Goal: Task Accomplishment & Management: Manage account settings

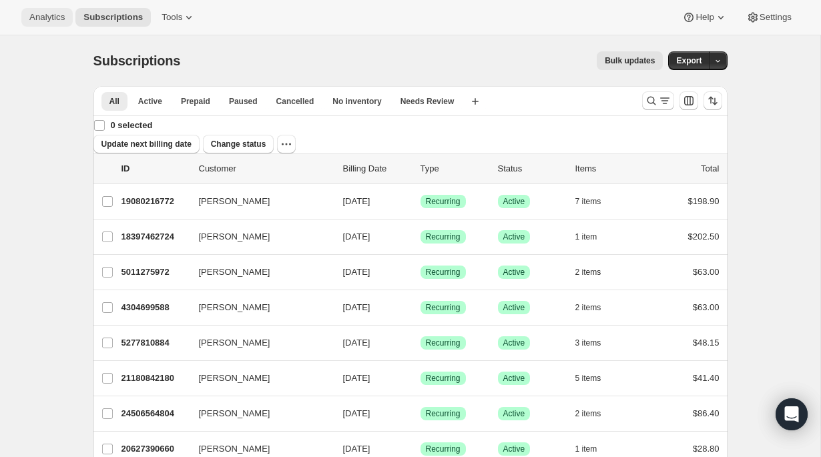
click at [52, 14] on span "Analytics" at bounding box center [46, 17] width 35 height 11
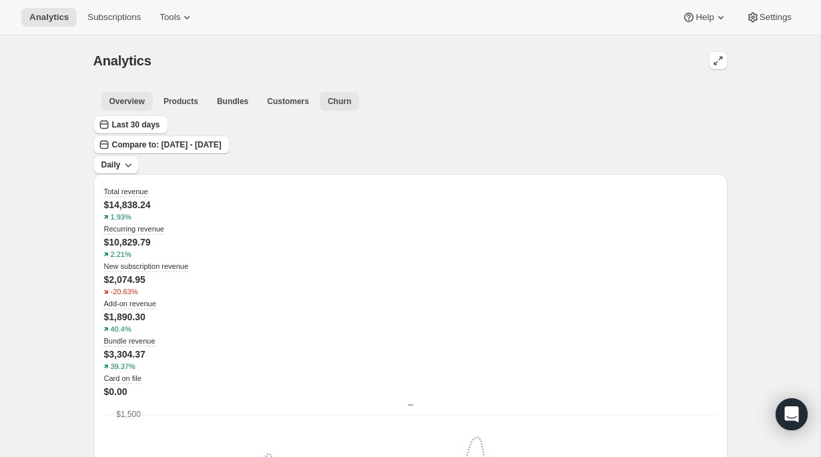
click at [328, 97] on span "Churn" at bounding box center [339, 101] width 23 height 11
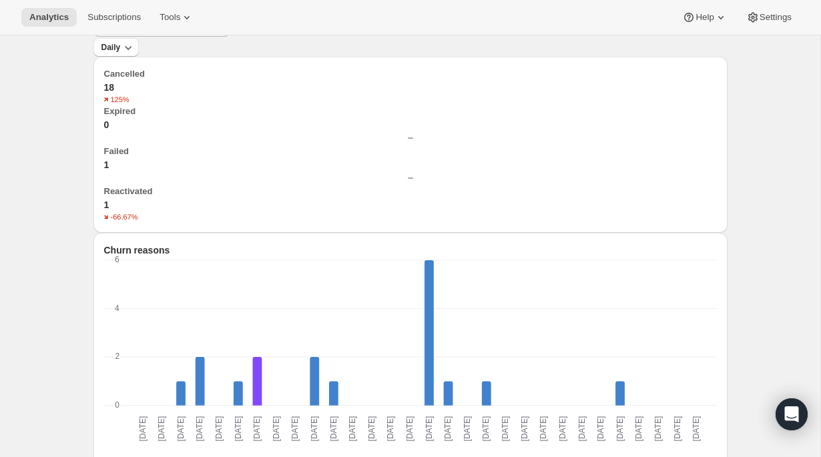
scroll to position [20, 0]
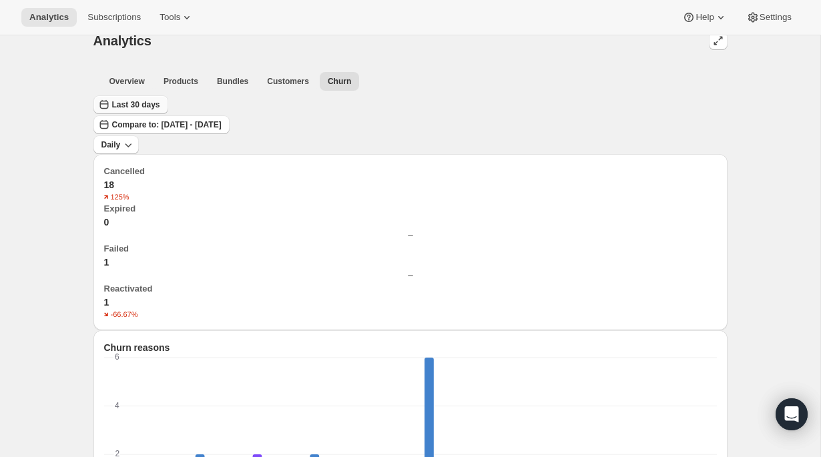
click at [160, 110] on span "Last 30 days" at bounding box center [136, 104] width 48 height 11
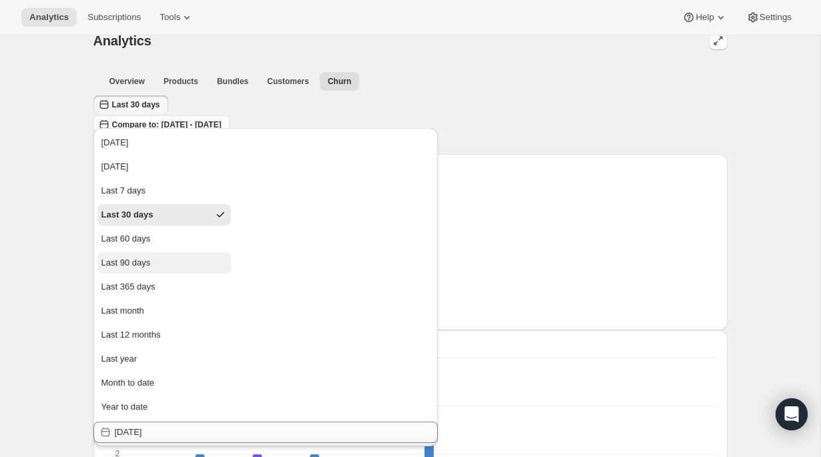
click at [157, 266] on button "Last 90 days" at bounding box center [163, 262] width 133 height 21
type input "[DATE]"
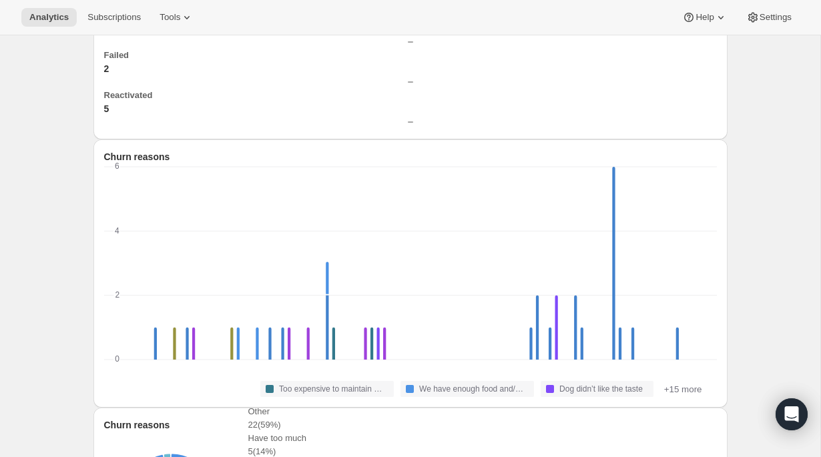
scroll to position [0, 0]
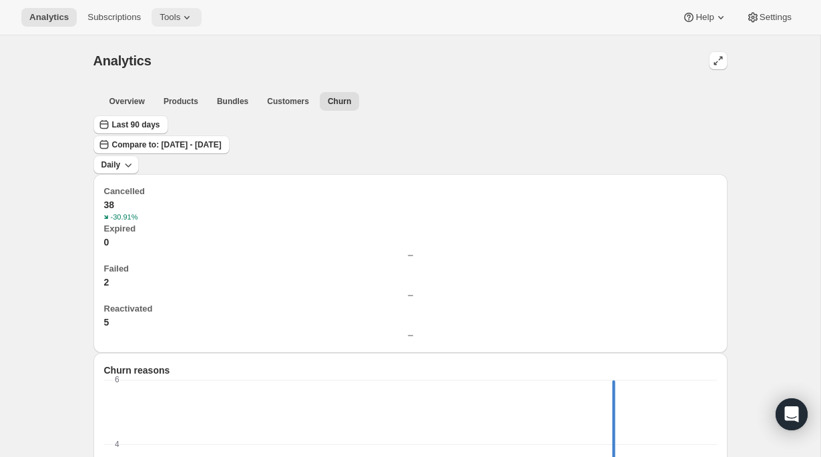
click at [178, 14] on span "Tools" at bounding box center [169, 17] width 21 height 11
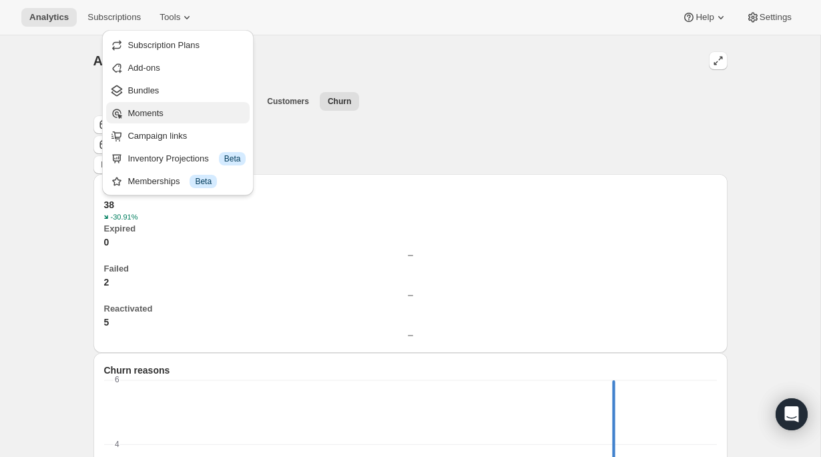
click at [168, 103] on button "Moments" at bounding box center [177, 112] width 143 height 21
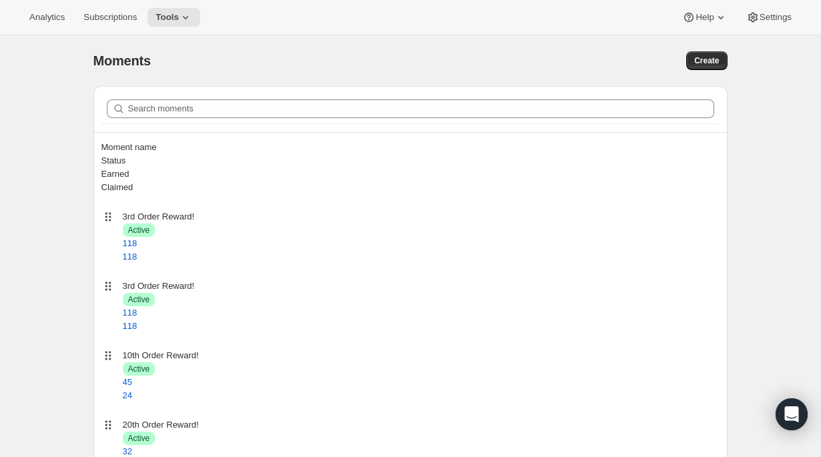
click at [184, 28] on div "Analytics Subscriptions Tools Help Settings" at bounding box center [410, 17] width 821 height 35
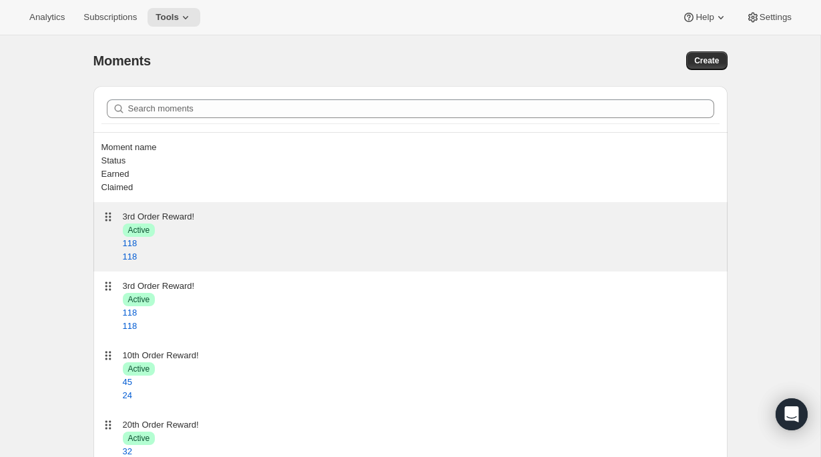
click at [161, 210] on div "3rd Order Reward!" at bounding box center [421, 216] width 597 height 13
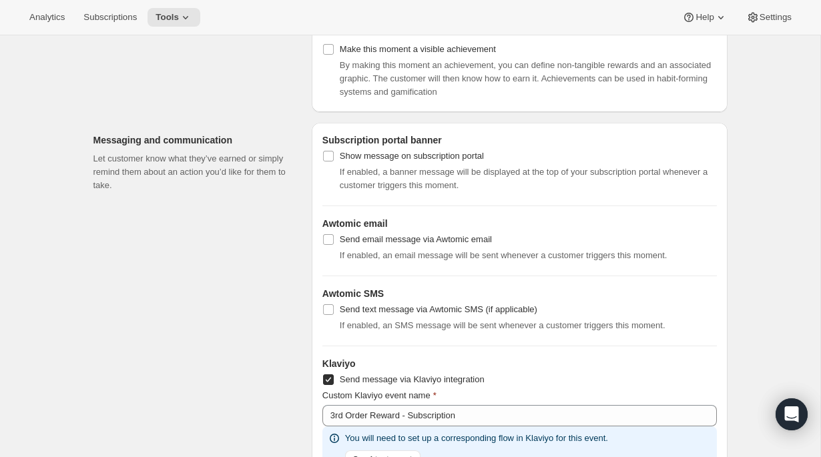
scroll to position [1164, 0]
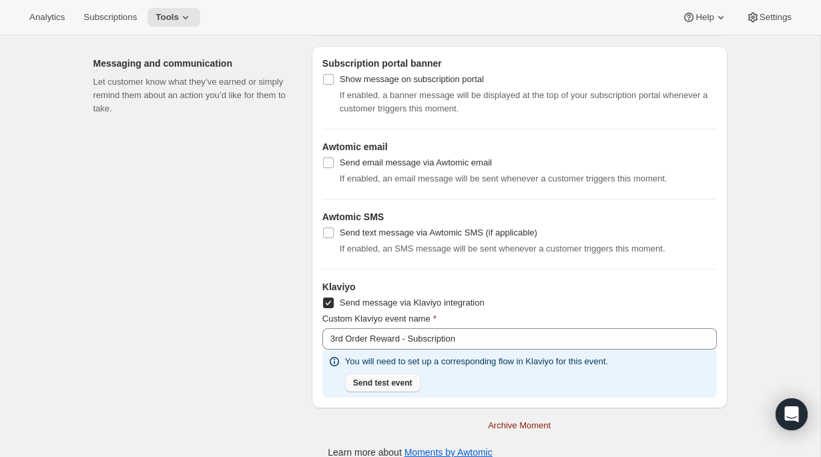
click at [395, 378] on span "Send test event" at bounding box center [382, 383] width 59 height 11
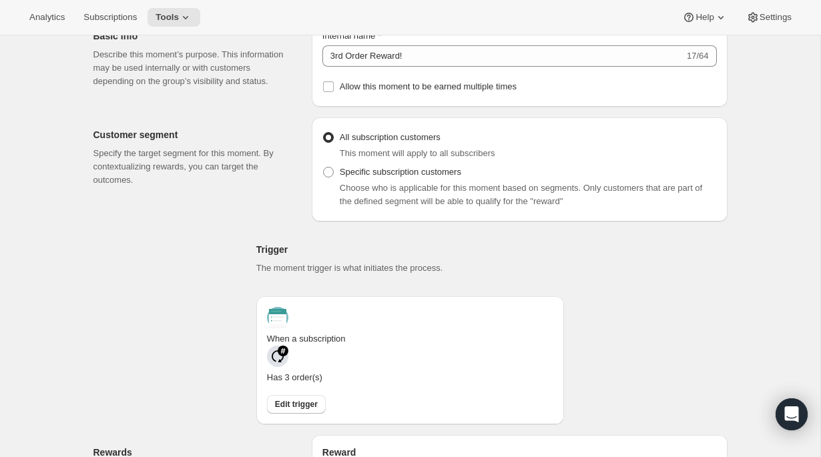
scroll to position [0, 0]
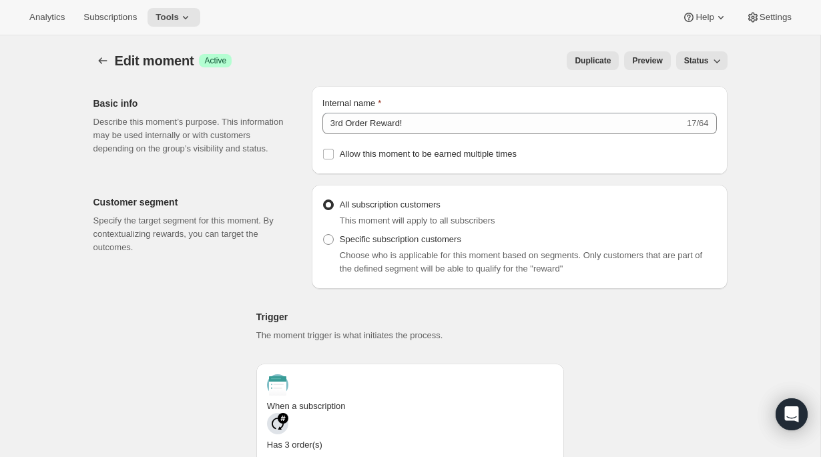
click at [649, 62] on span "Preview" at bounding box center [647, 60] width 30 height 11
click at [174, 11] on button "Tools" at bounding box center [173, 17] width 53 height 19
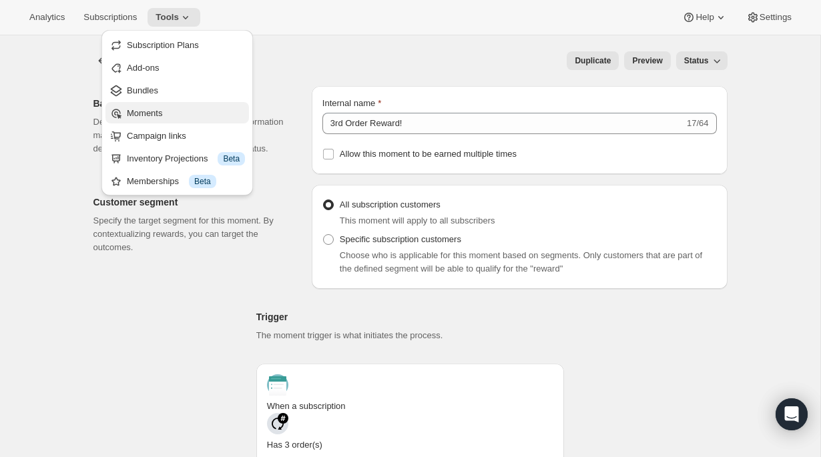
click at [165, 108] on span "Moments" at bounding box center [186, 113] width 118 height 13
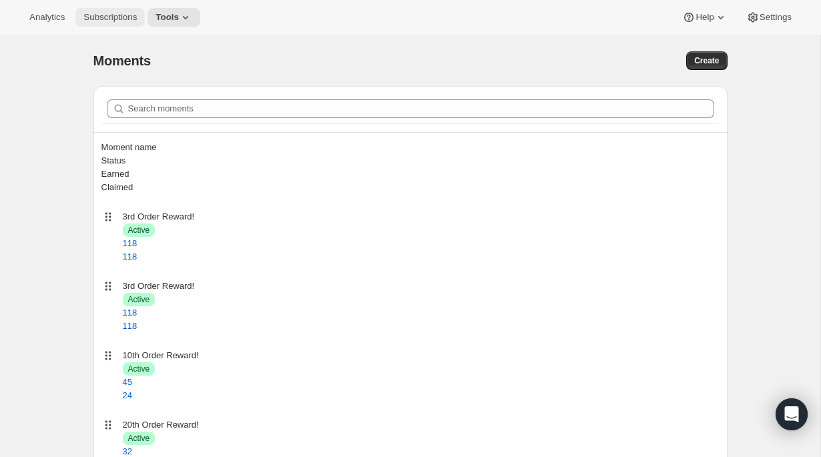
click at [119, 25] on button "Subscriptions" at bounding box center [109, 17] width 69 height 19
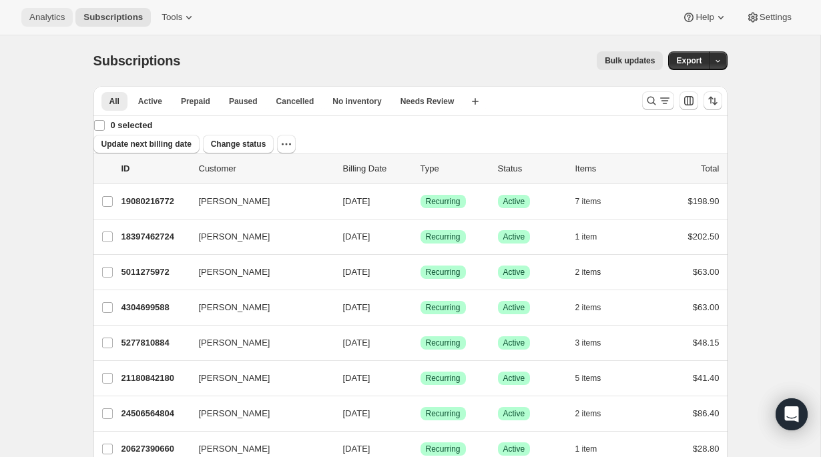
click at [52, 10] on button "Analytics" at bounding box center [46, 17] width 51 height 19
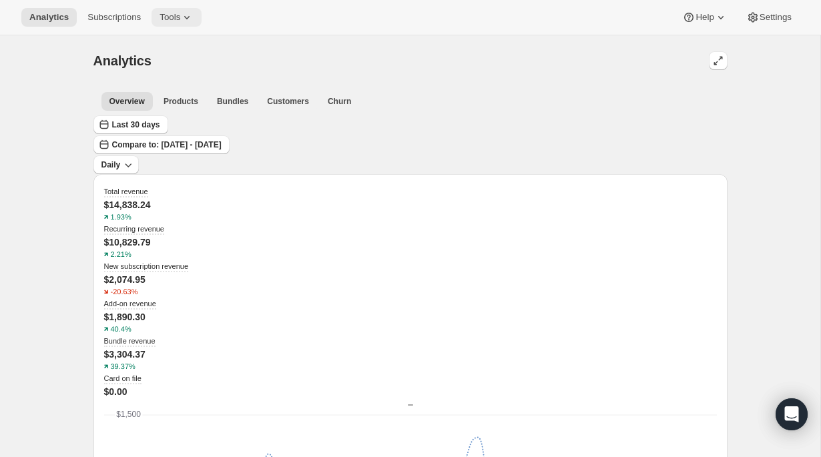
click at [175, 17] on span "Tools" at bounding box center [169, 17] width 21 height 11
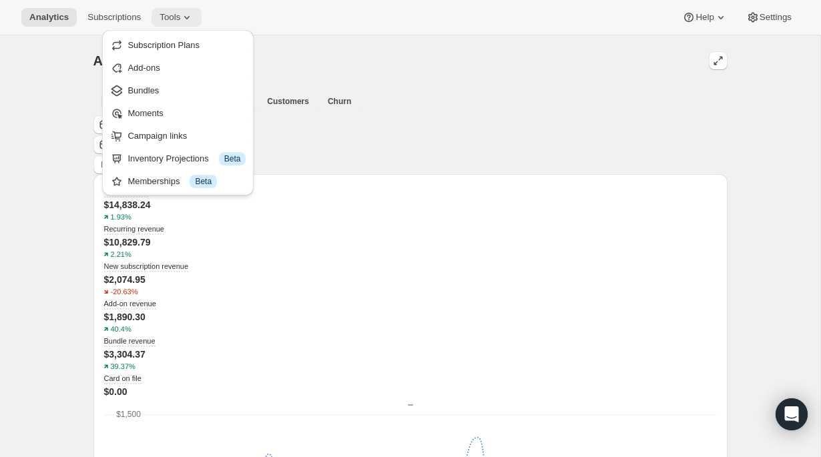
click at [175, 17] on span "Tools" at bounding box center [169, 17] width 21 height 11
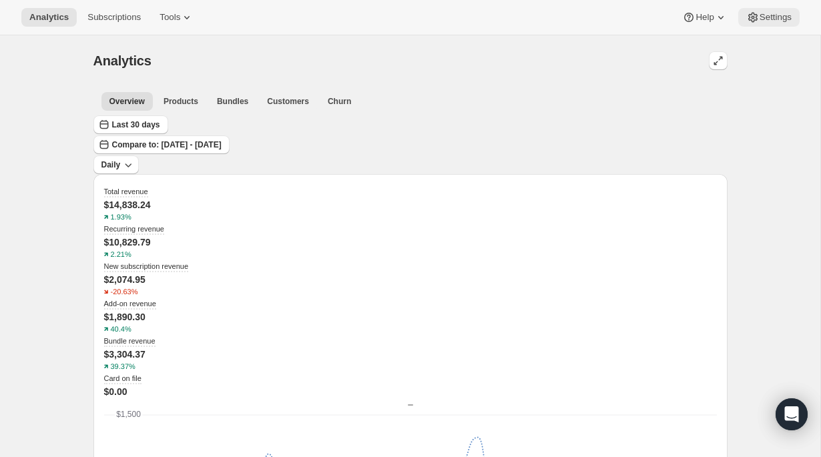
click at [781, 19] on span "Settings" at bounding box center [775, 17] width 32 height 11
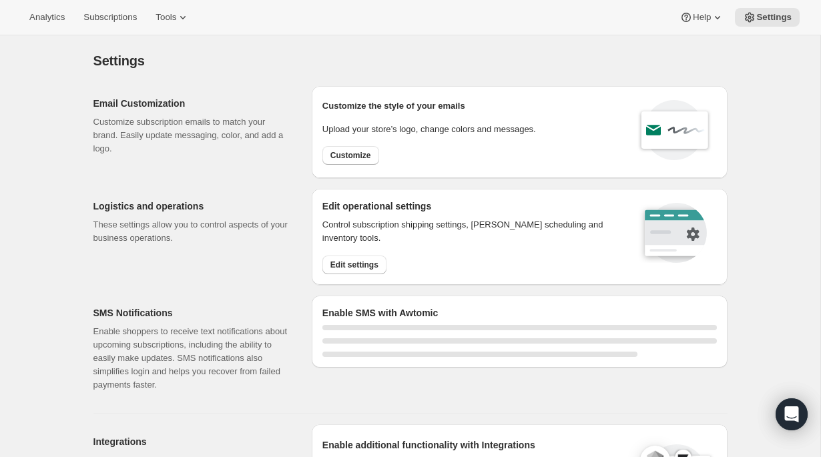
select select "22:00"
select select "07:00"
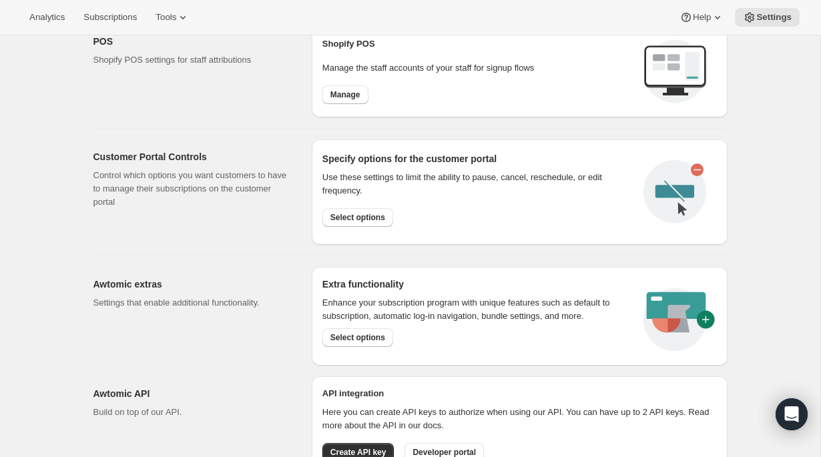
scroll to position [689, 0]
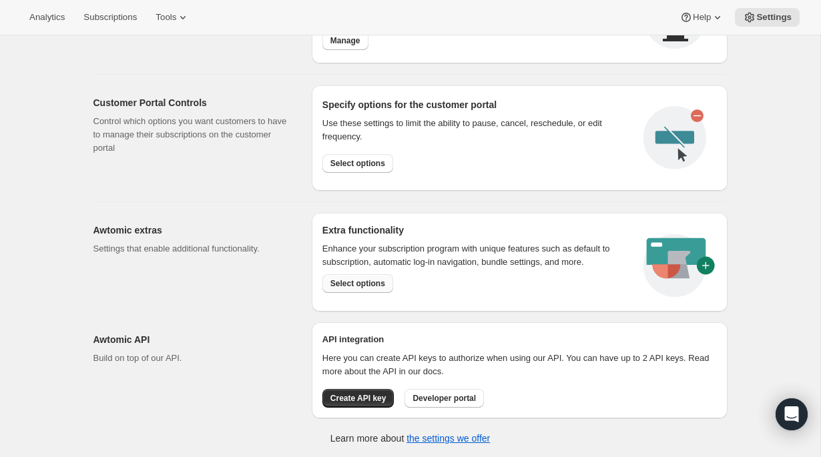
click at [376, 282] on span "Select options" at bounding box center [357, 283] width 55 height 11
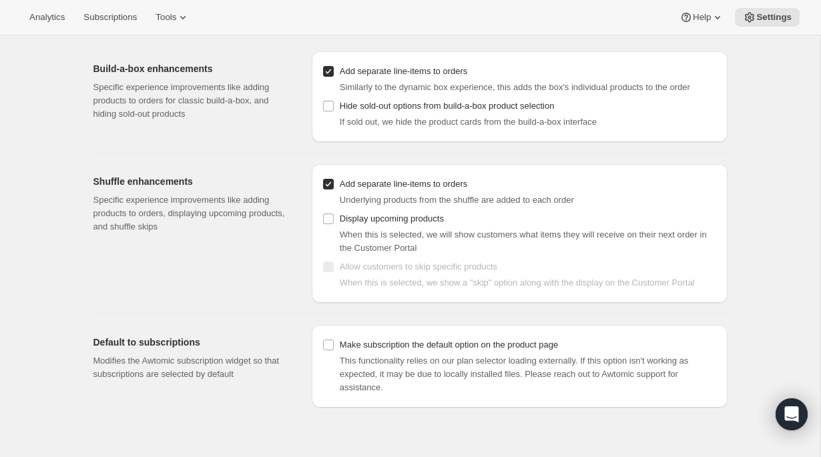
scroll to position [35, 0]
click at [176, 18] on span "Tools" at bounding box center [165, 17] width 21 height 11
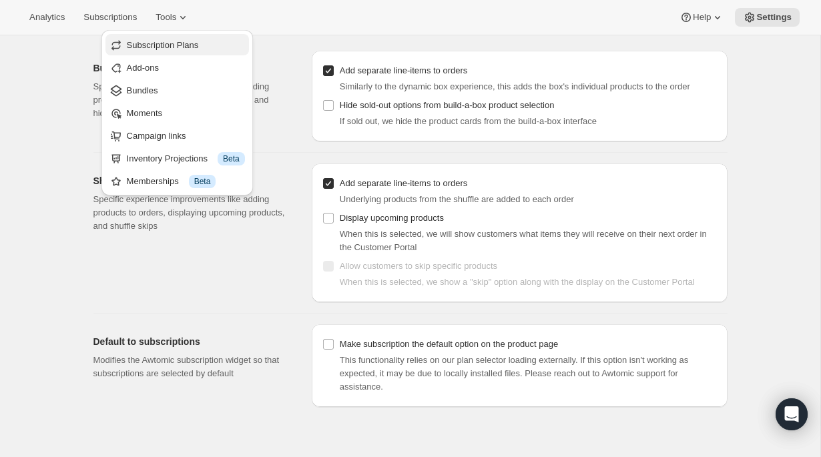
click at [186, 49] on span "Subscription Plans" at bounding box center [163, 45] width 72 height 10
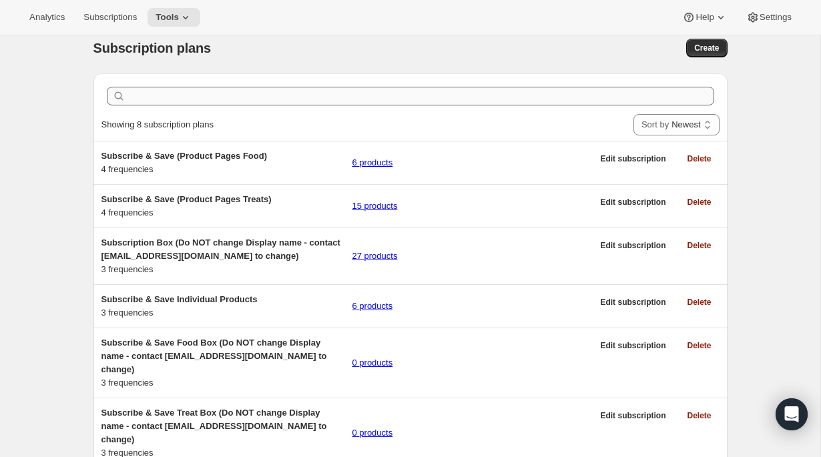
scroll to position [14, 0]
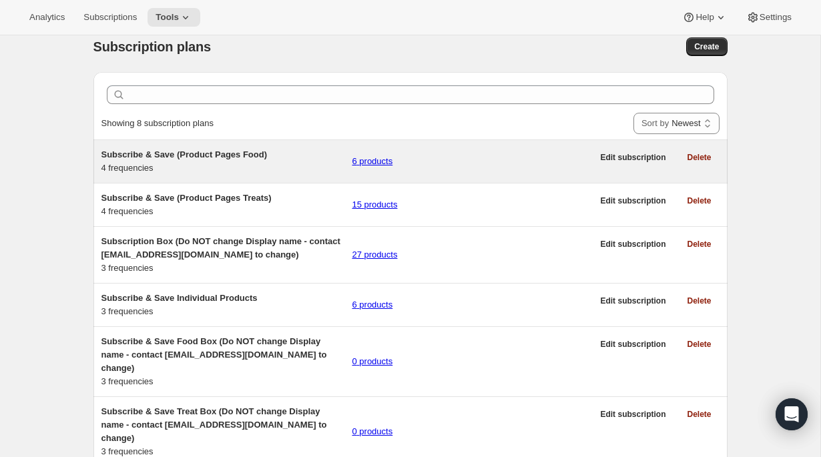
click at [379, 166] on link "6 products" at bounding box center [372, 161] width 41 height 10
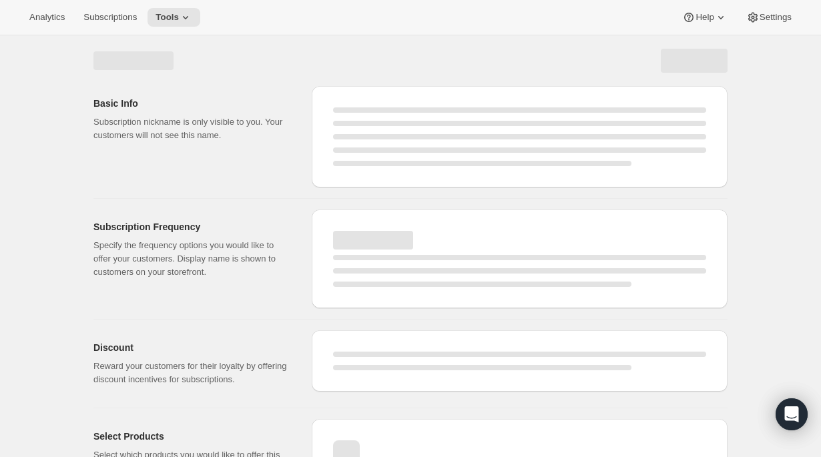
select select "WEEK"
select select "MONTH"
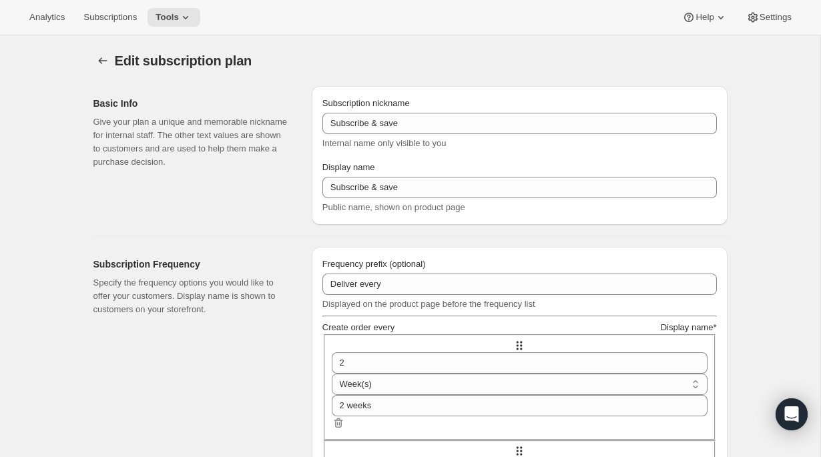
type input "Subscribe & Save (Product Pages Food)"
type input "4"
type input "4 weeks (Most Popular)"
type input "10"
select select "WEEK"
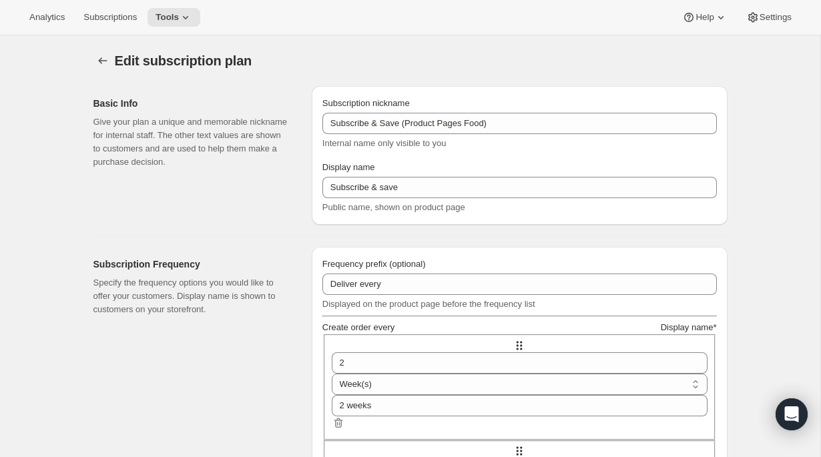
select select "WEEK"
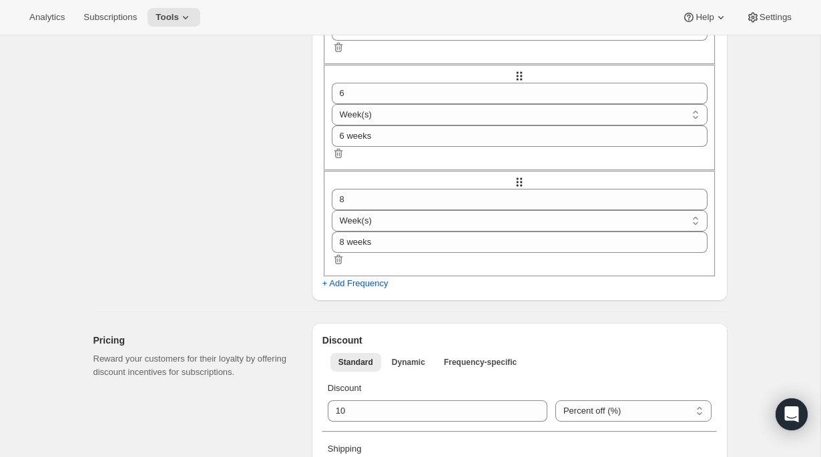
scroll to position [482, 0]
click at [424, 356] on span "Dynamic" at bounding box center [408, 361] width 33 height 11
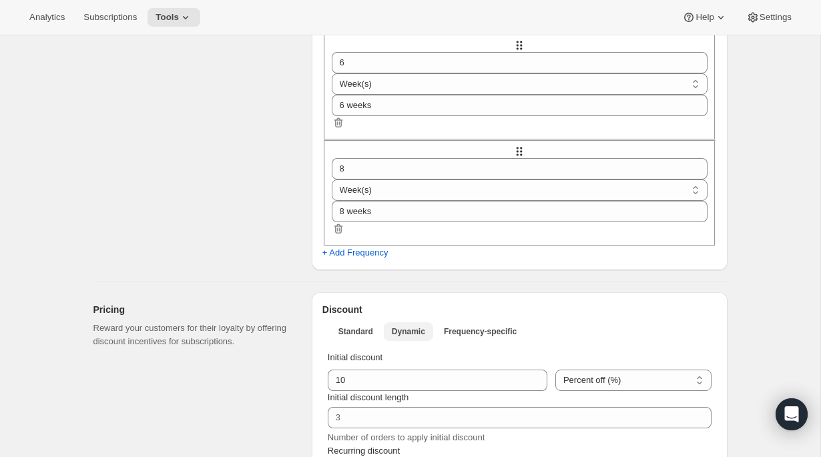
scroll to position [514, 0]
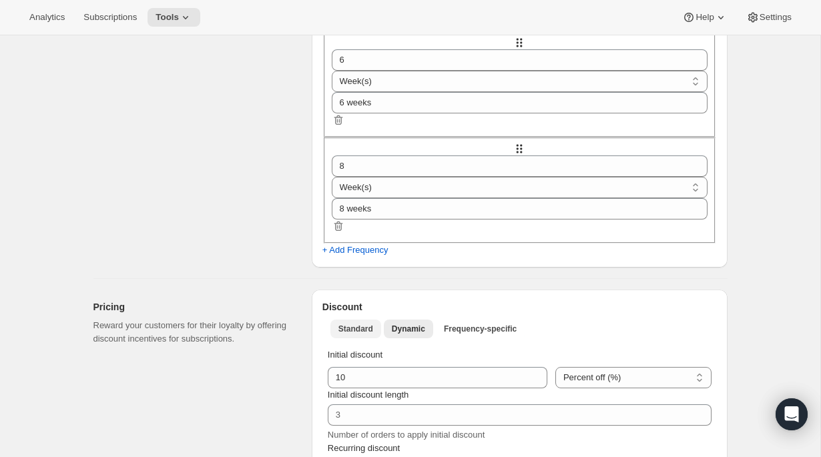
click at [354, 324] on span "Standard" at bounding box center [355, 329] width 35 height 11
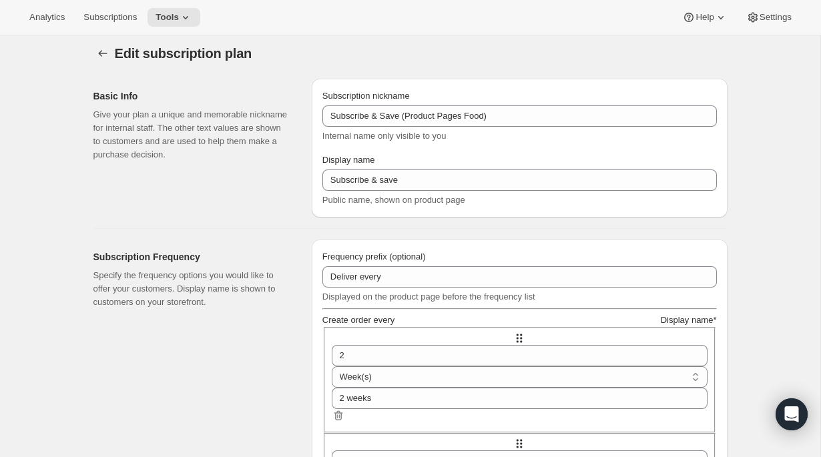
scroll to position [0, 0]
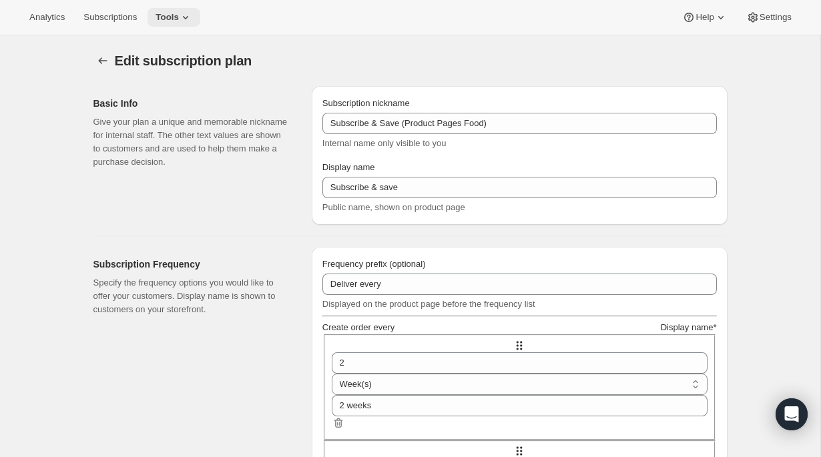
click at [192, 20] on icon at bounding box center [185, 17] width 13 height 13
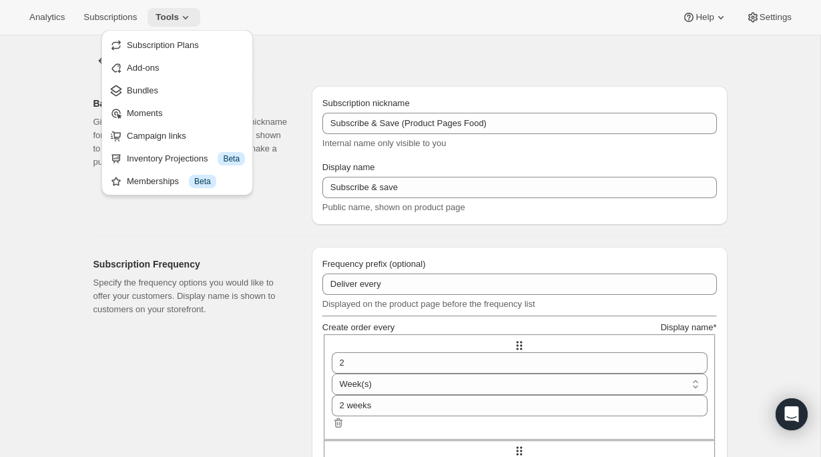
click at [192, 20] on icon at bounding box center [185, 17] width 13 height 13
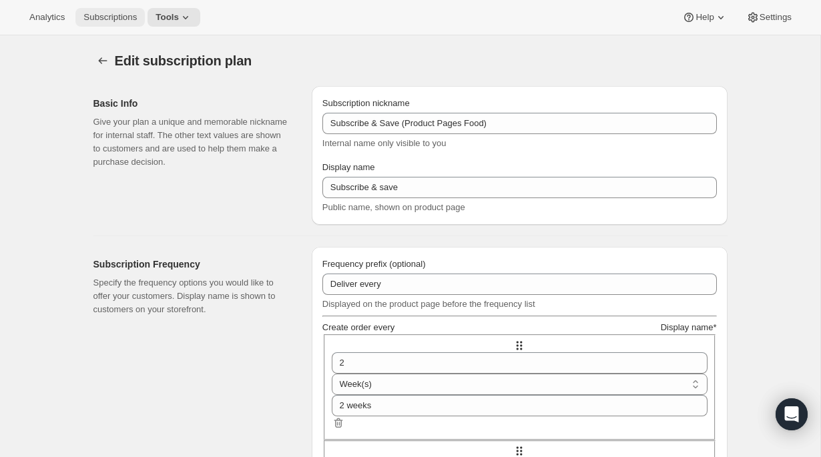
click at [127, 16] on span "Subscriptions" at bounding box center [109, 17] width 53 height 11
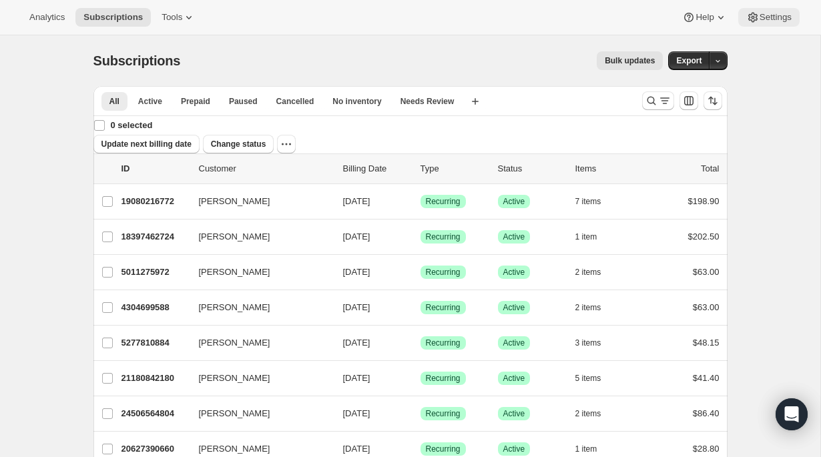
click at [774, 18] on span "Settings" at bounding box center [775, 17] width 32 height 11
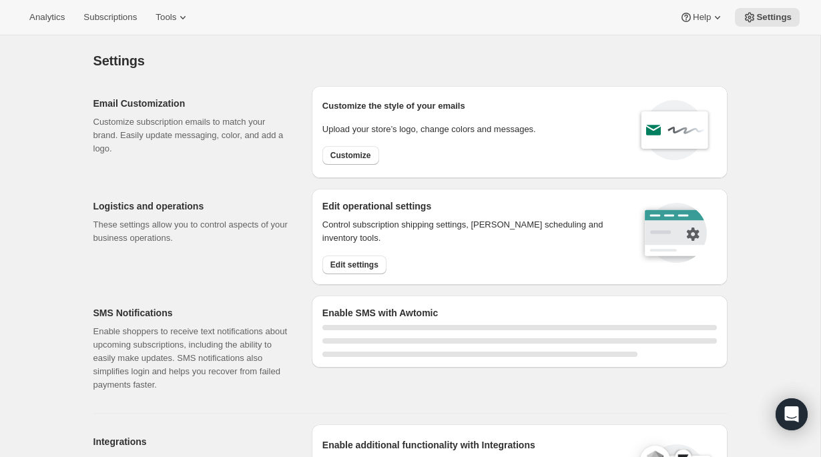
select select "22:00"
select select "07:00"
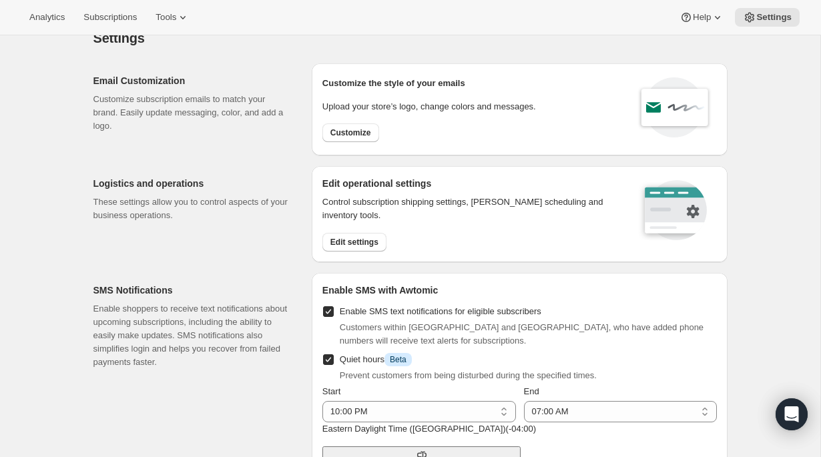
scroll to position [27, 0]
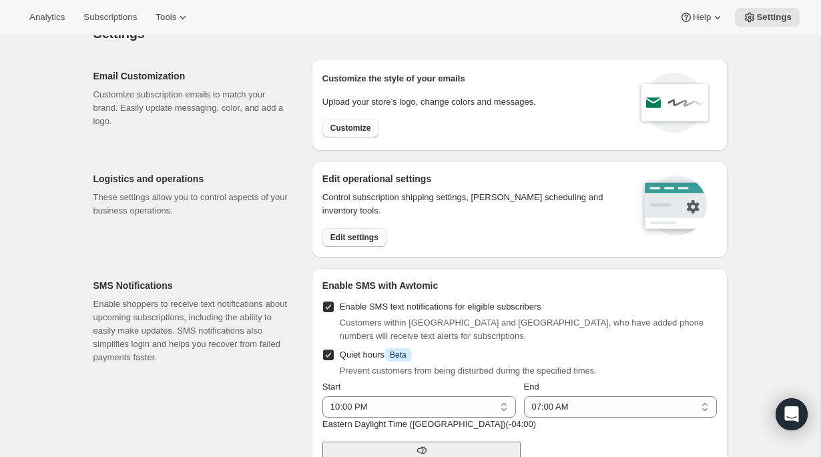
click at [366, 233] on span "Edit settings" at bounding box center [354, 237] width 48 height 11
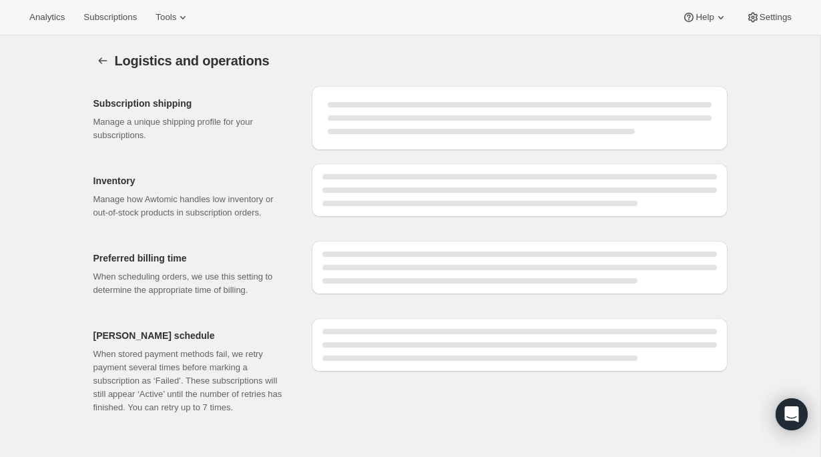
select select "DAY"
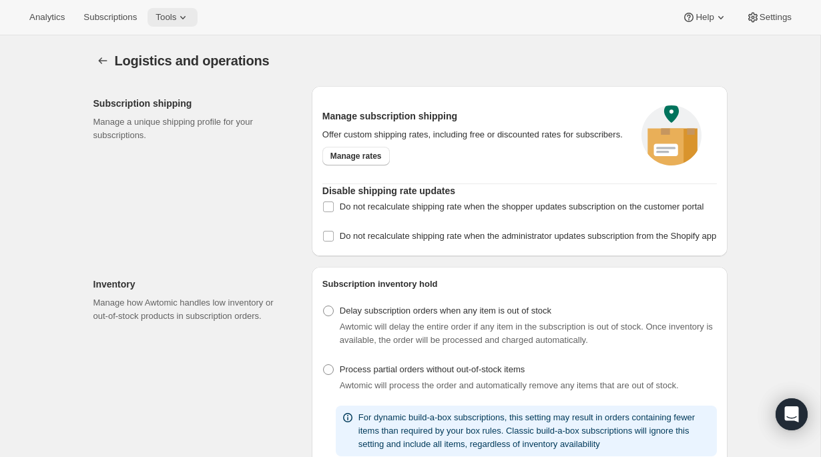
click at [189, 17] on icon at bounding box center [182, 17] width 13 height 13
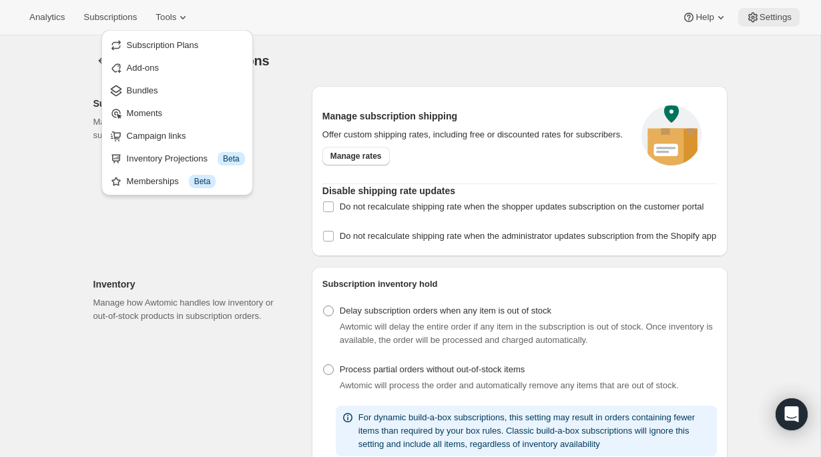
click at [773, 13] on span "Settings" at bounding box center [775, 17] width 32 height 11
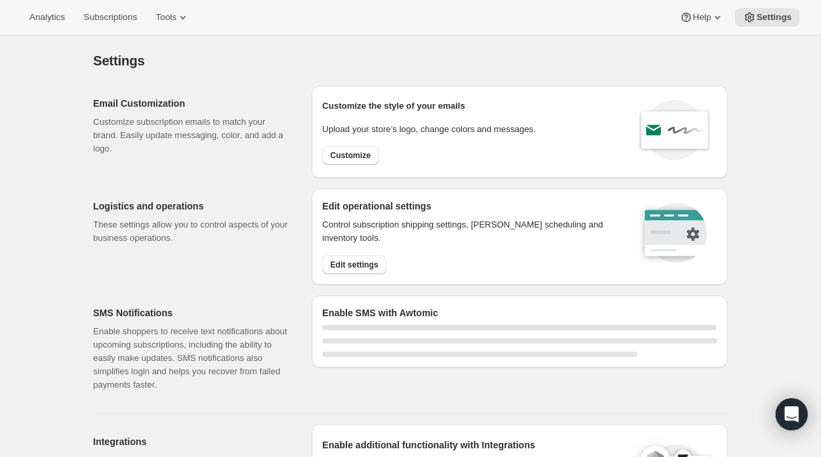
select select "22:00"
select select "07:00"
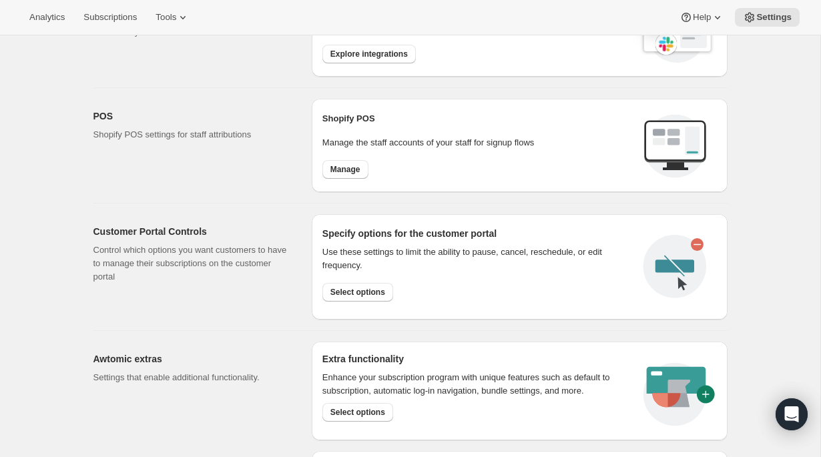
scroll to position [689, 0]
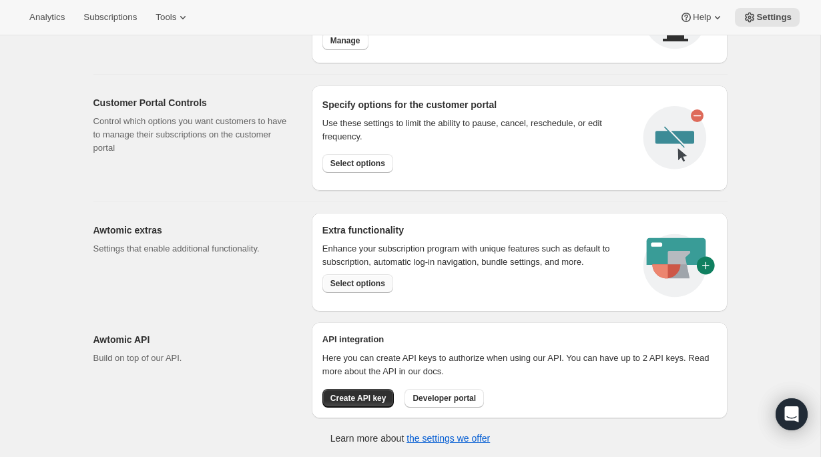
click at [374, 287] on span "Select options" at bounding box center [357, 283] width 55 height 11
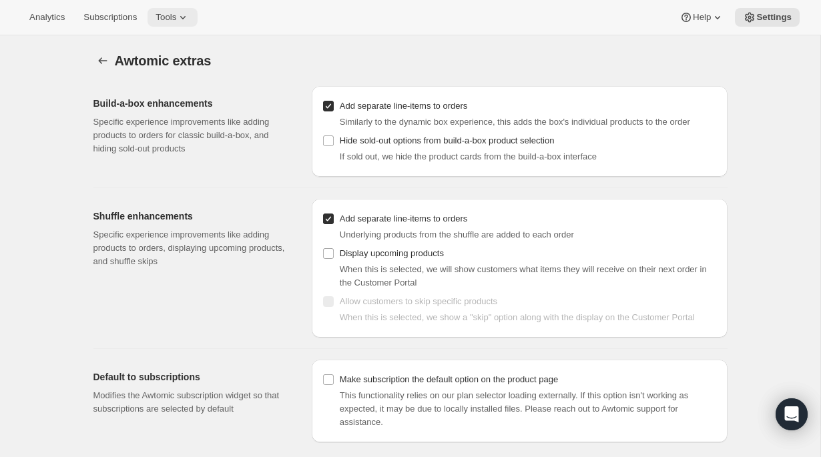
click at [176, 19] on span "Tools" at bounding box center [165, 17] width 21 height 11
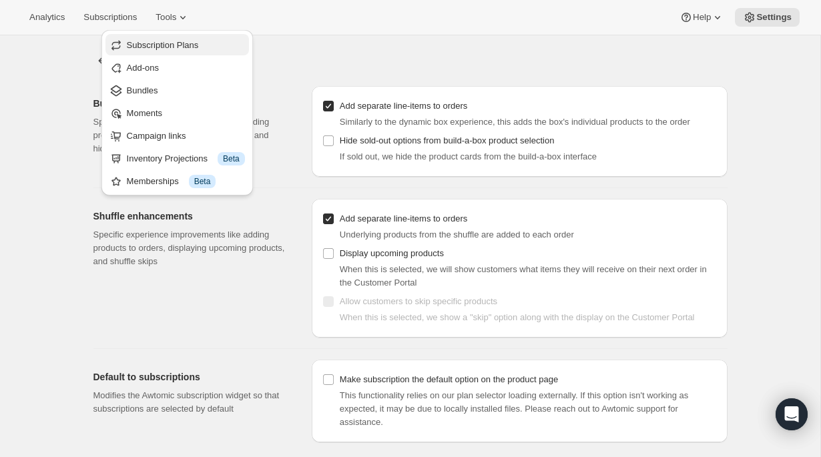
click at [170, 50] on span "Subscription Plans" at bounding box center [186, 45] width 118 height 13
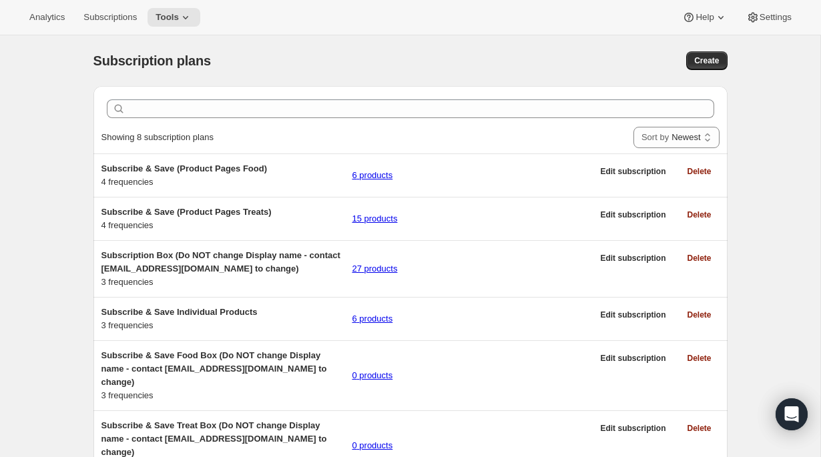
click at [763, 27] on div "Analytics Subscriptions Tools Help Settings" at bounding box center [410, 17] width 821 height 35
click at [771, 20] on span "Settings" at bounding box center [775, 17] width 32 height 11
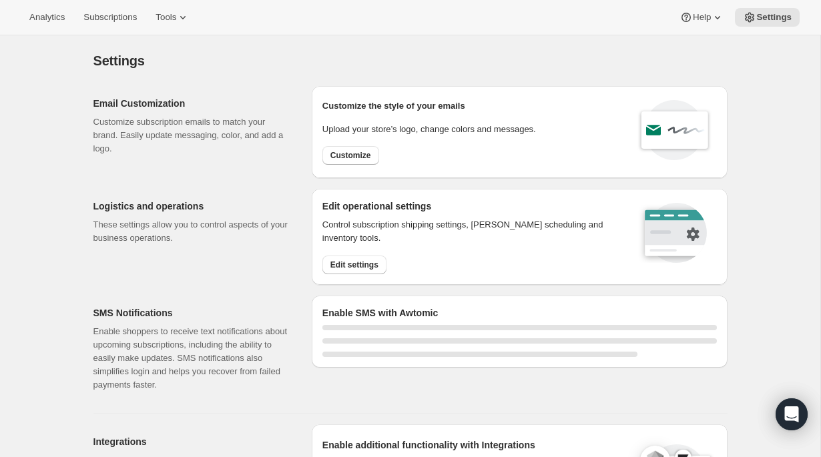
select select "22:00"
select select "07:00"
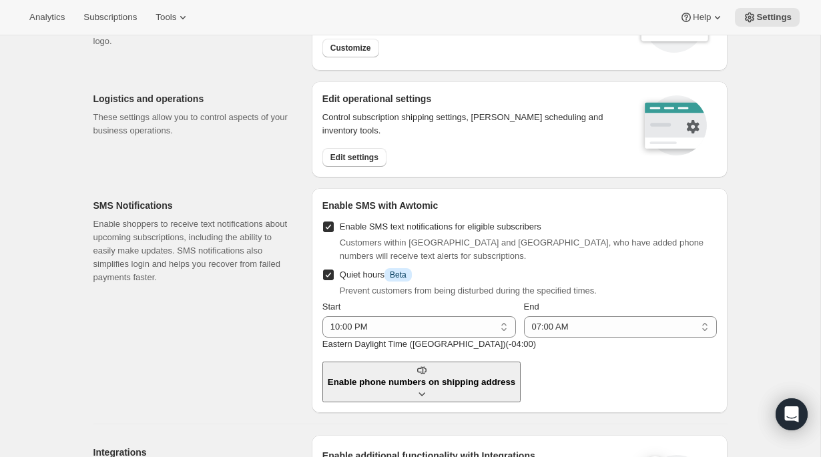
scroll to position [109, 0]
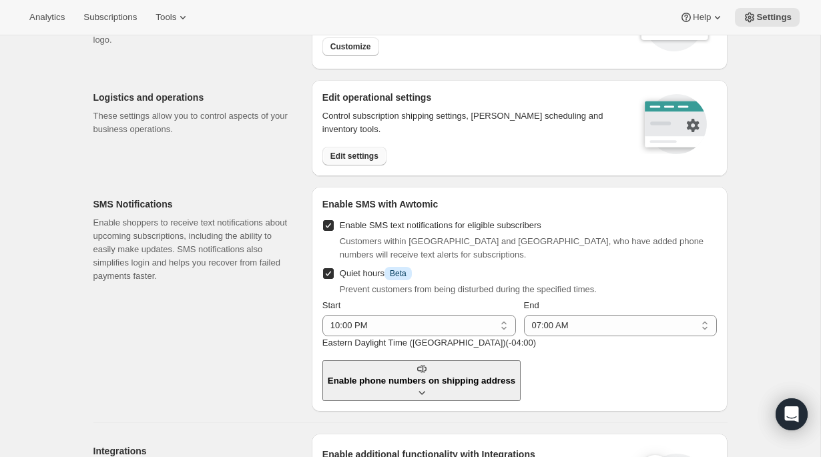
click at [378, 159] on span "Edit settings" at bounding box center [354, 156] width 48 height 11
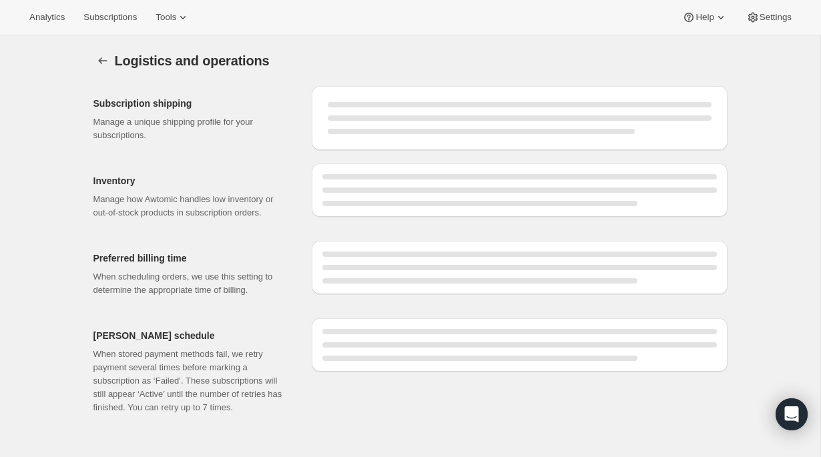
select select "DAY"
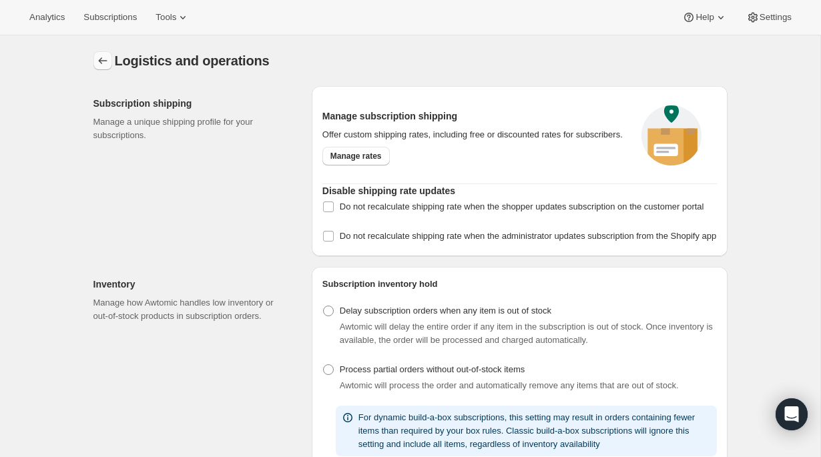
click at [102, 61] on icon "Settings" at bounding box center [102, 60] width 13 height 13
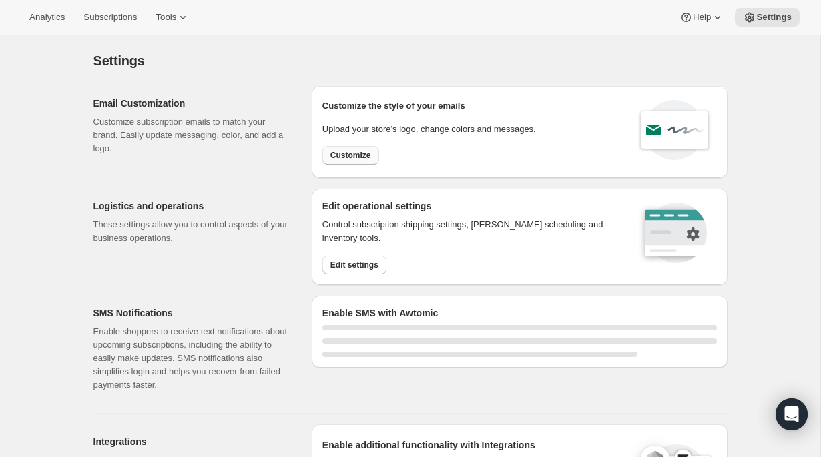
select select "22:00"
select select "07:00"
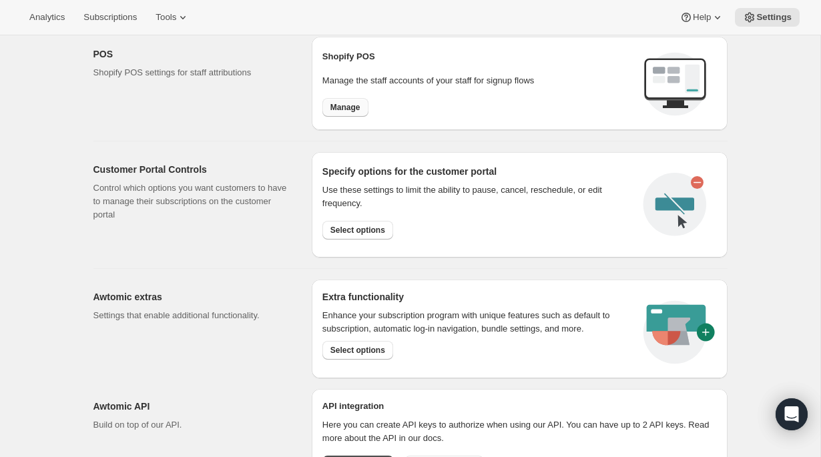
scroll to position [623, 0]
click at [366, 232] on span "Select options" at bounding box center [357, 229] width 55 height 11
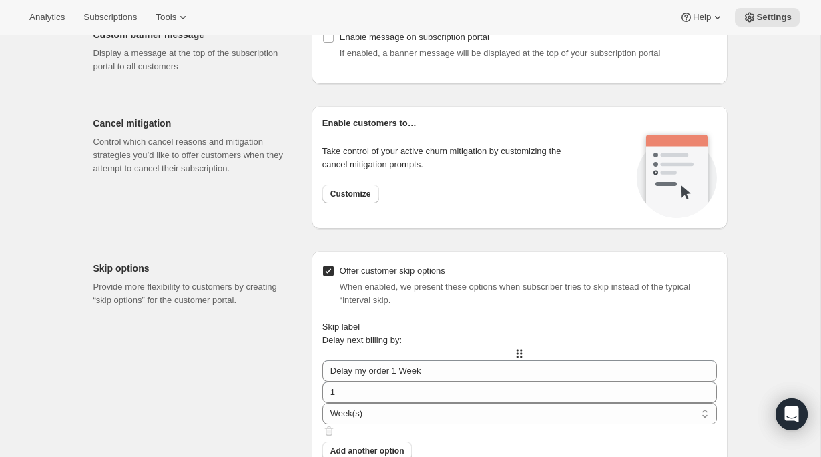
scroll to position [964, 0]
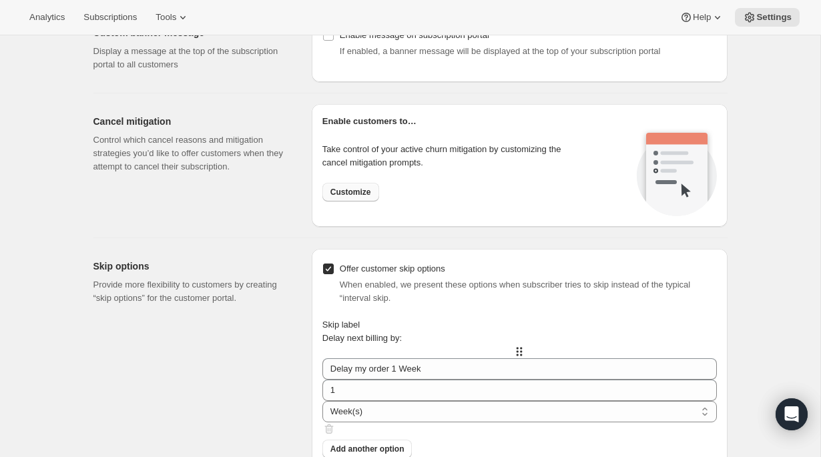
click at [355, 194] on span "Customize" at bounding box center [350, 192] width 41 height 11
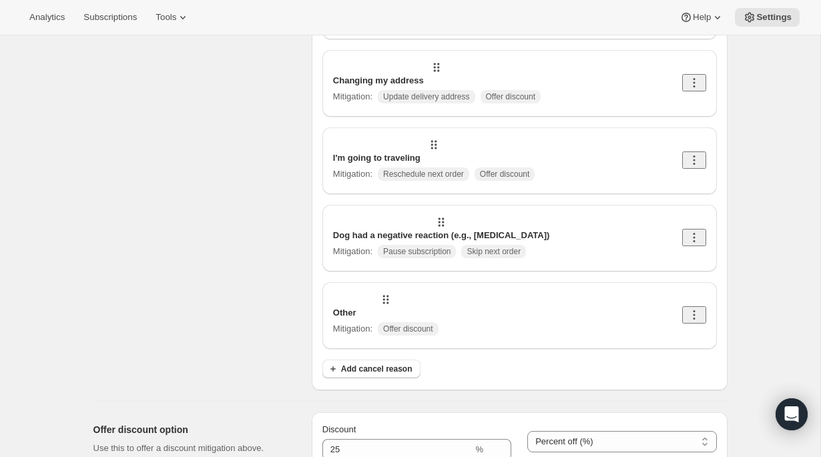
scroll to position [436, 0]
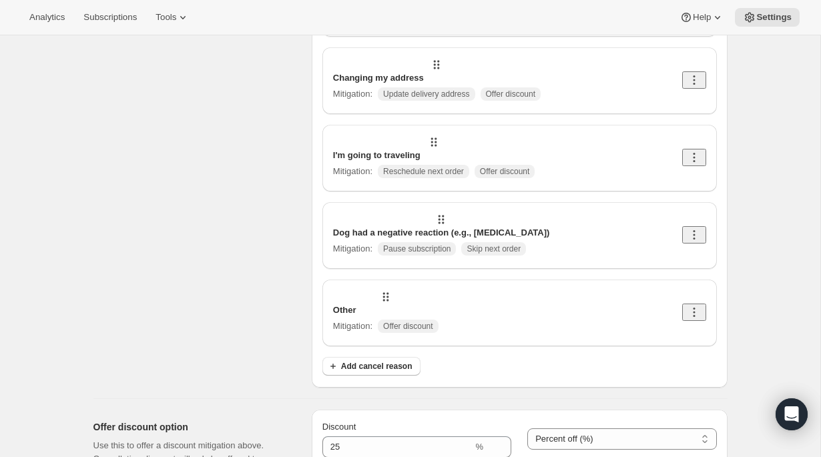
click at [438, 304] on p "Other" at bounding box center [385, 310] width 105 height 13
click at [379, 290] on icon at bounding box center [385, 296] width 13 height 13
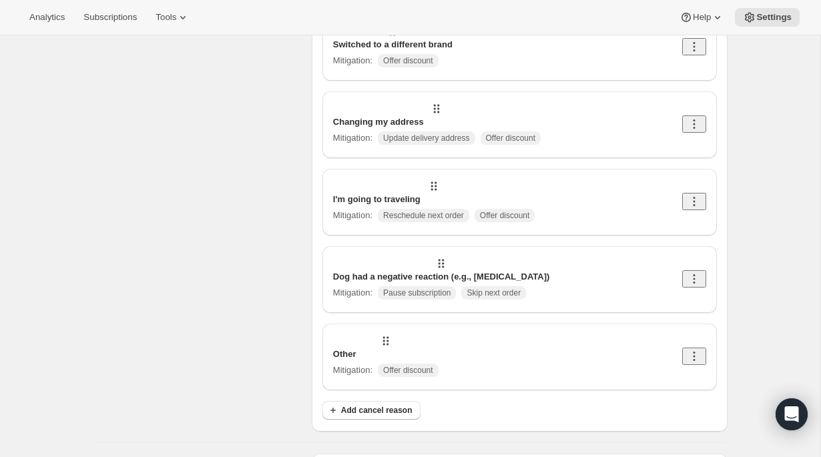
scroll to position [394, 0]
click at [366, 346] on div "Other Mitigation : Offer discount" at bounding box center [385, 362] width 105 height 32
click at [689, 348] on icon at bounding box center [693, 354] width 13 height 13
click at [695, 263] on span "Edit" at bounding box center [689, 268] width 15 height 10
select select "showDiscount"
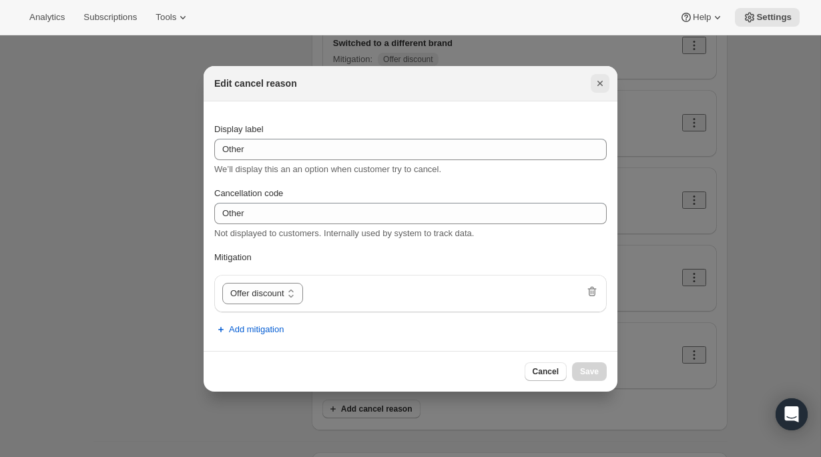
click at [597, 83] on icon "Close" at bounding box center [599, 83] width 13 height 13
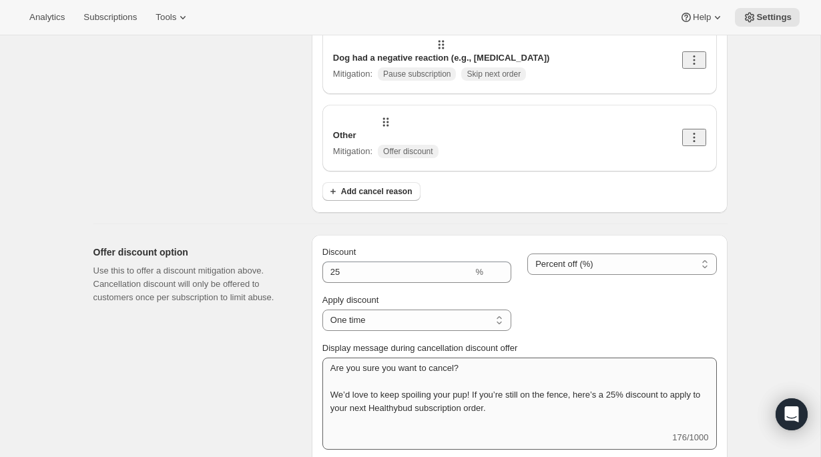
scroll to position [516, 0]
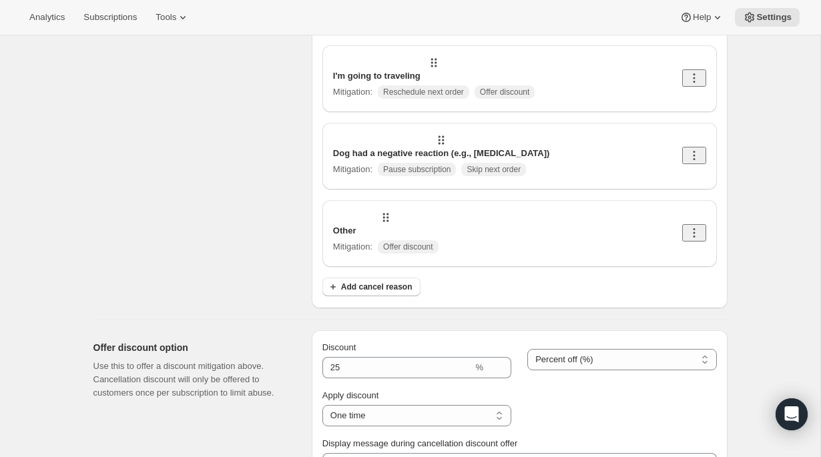
click at [501, 211] on div "Other Mitigation : Offer discount" at bounding box center [519, 233] width 373 height 45
click at [438, 240] on span "Offer discount" at bounding box center [408, 246] width 60 height 13
click at [692, 226] on icon at bounding box center [693, 232] width 13 height 13
click at [702, 149] on span "Edit" at bounding box center [694, 145] width 25 height 13
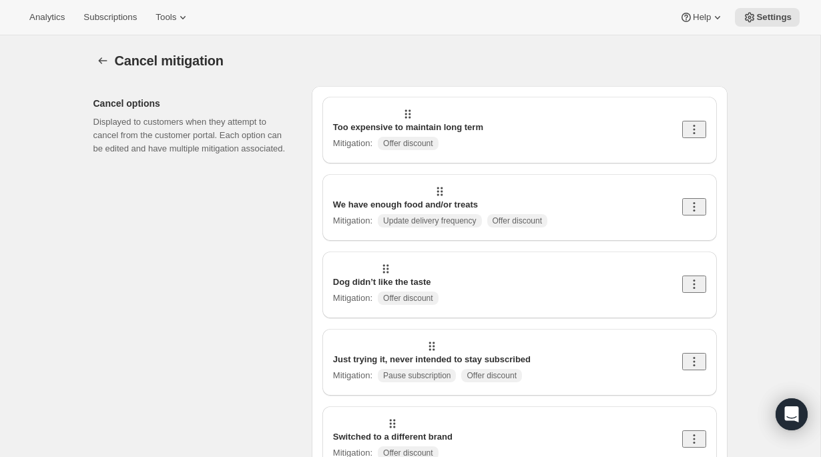
select select "showDiscount"
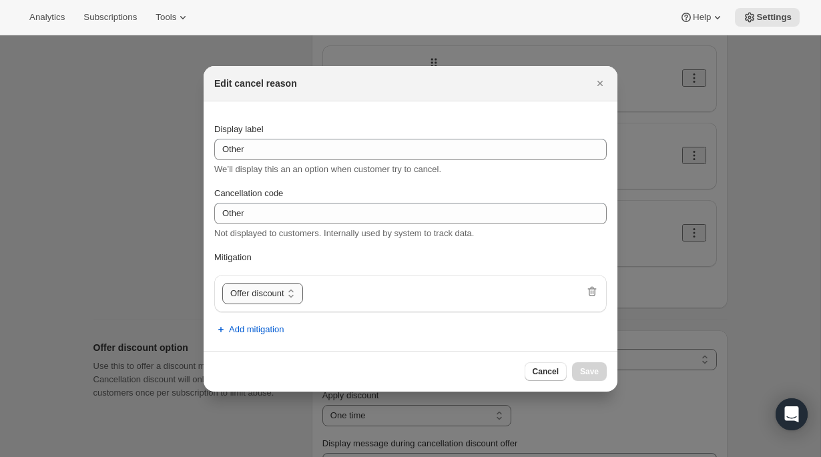
click at [303, 293] on select "Update delivery frequency Update delivery address Pause subscription Skip next …" at bounding box center [262, 293] width 81 height 21
click at [275, 325] on span "Add mitigation" at bounding box center [256, 329] width 55 height 13
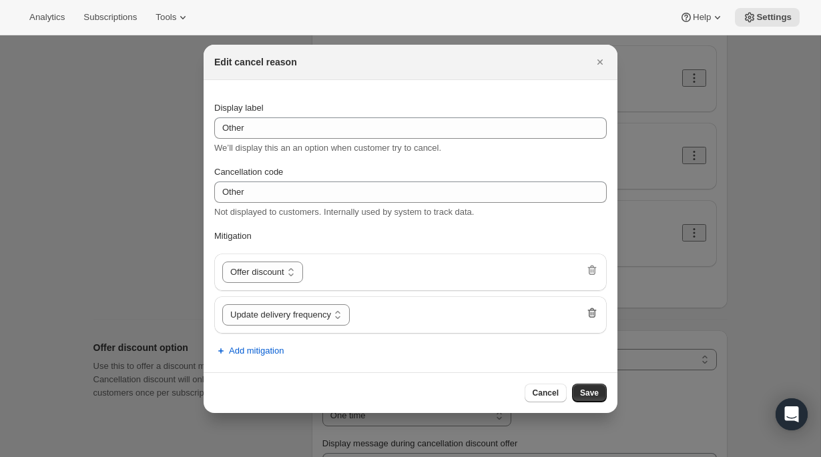
click at [588, 314] on icon ":r1e4:" at bounding box center [591, 312] width 13 height 13
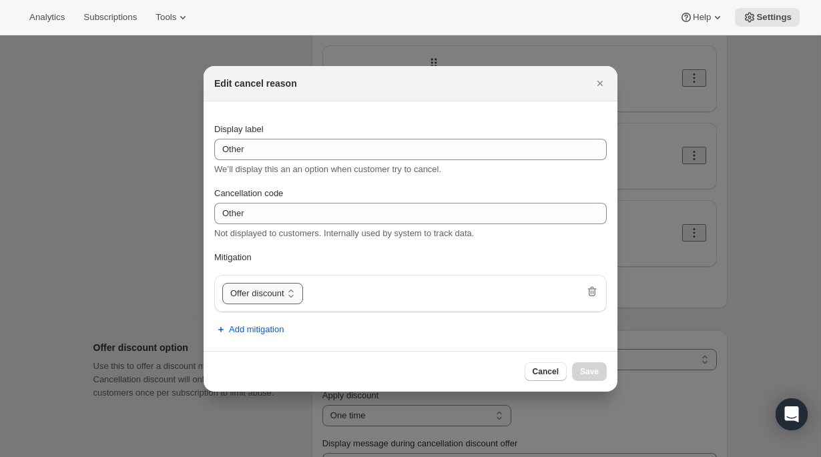
click at [303, 299] on select "Update delivery frequency Update delivery address Pause subscription Skip next …" at bounding box center [262, 293] width 81 height 21
click at [261, 334] on span "Add mitigation" at bounding box center [256, 329] width 55 height 13
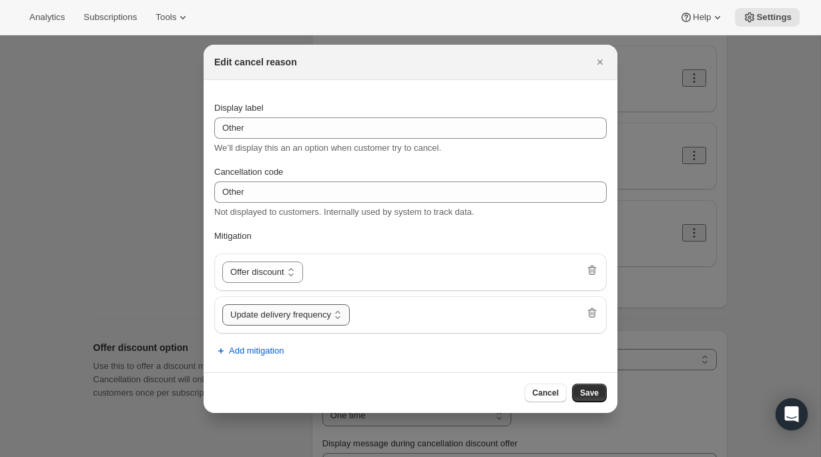
click at [309, 312] on select "Update delivery frequency Update delivery address Pause subscription Skip next …" at bounding box center [285, 314] width 127 height 21
select select "pause"
click at [583, 398] on button "Save" at bounding box center [589, 393] width 35 height 19
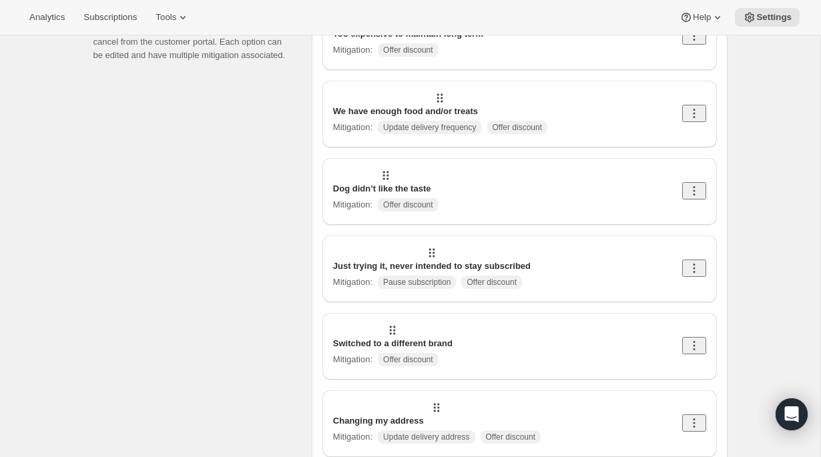
scroll to position [0, 0]
